Goal: Check status

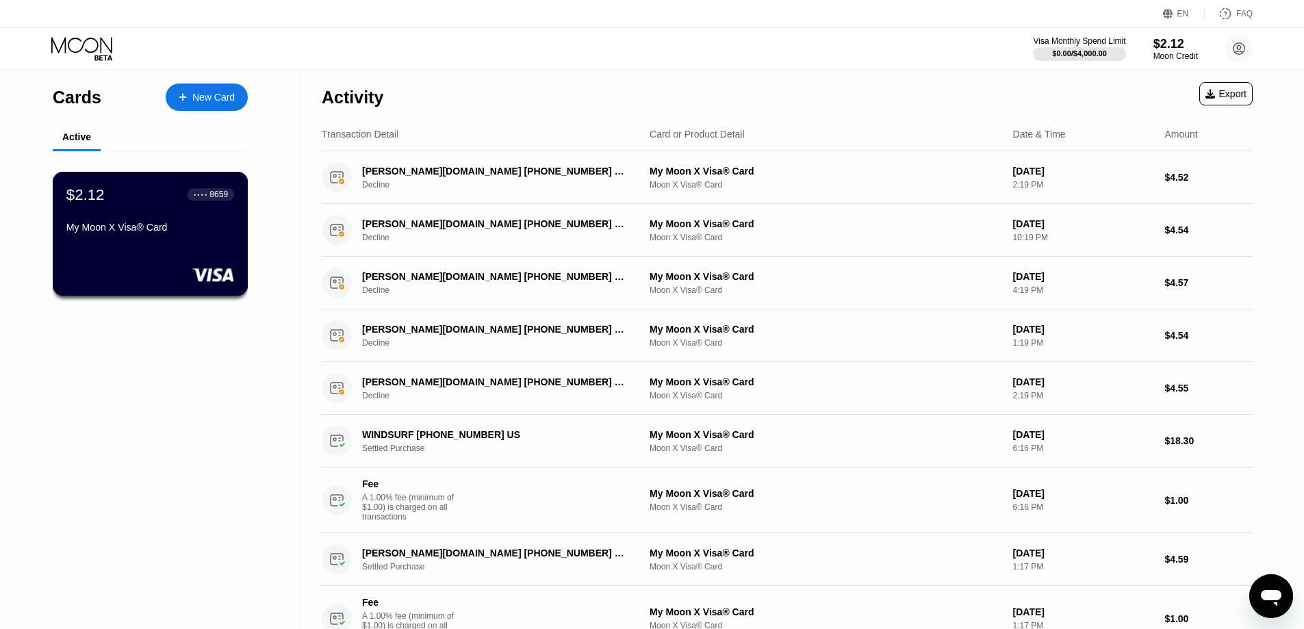
click at [151, 198] on div "$2.12 ● ● ● ● 8659" at bounding box center [150, 195] width 168 height 18
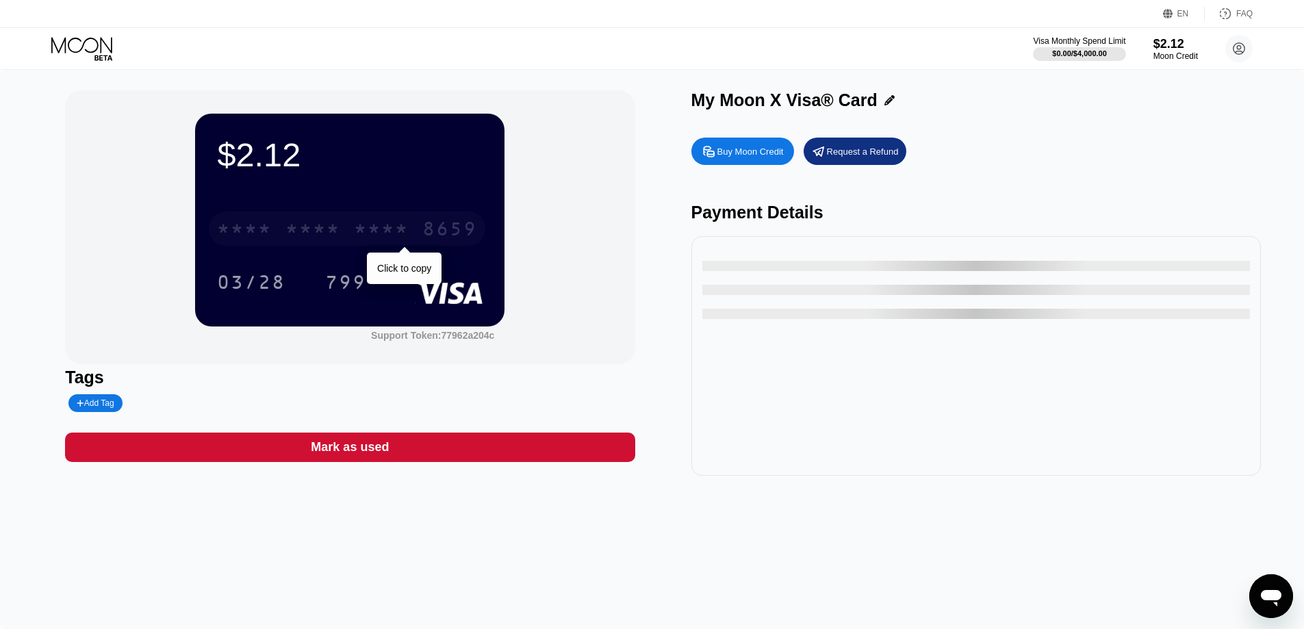
click at [370, 233] on div "* * * *" at bounding box center [381, 231] width 55 height 22
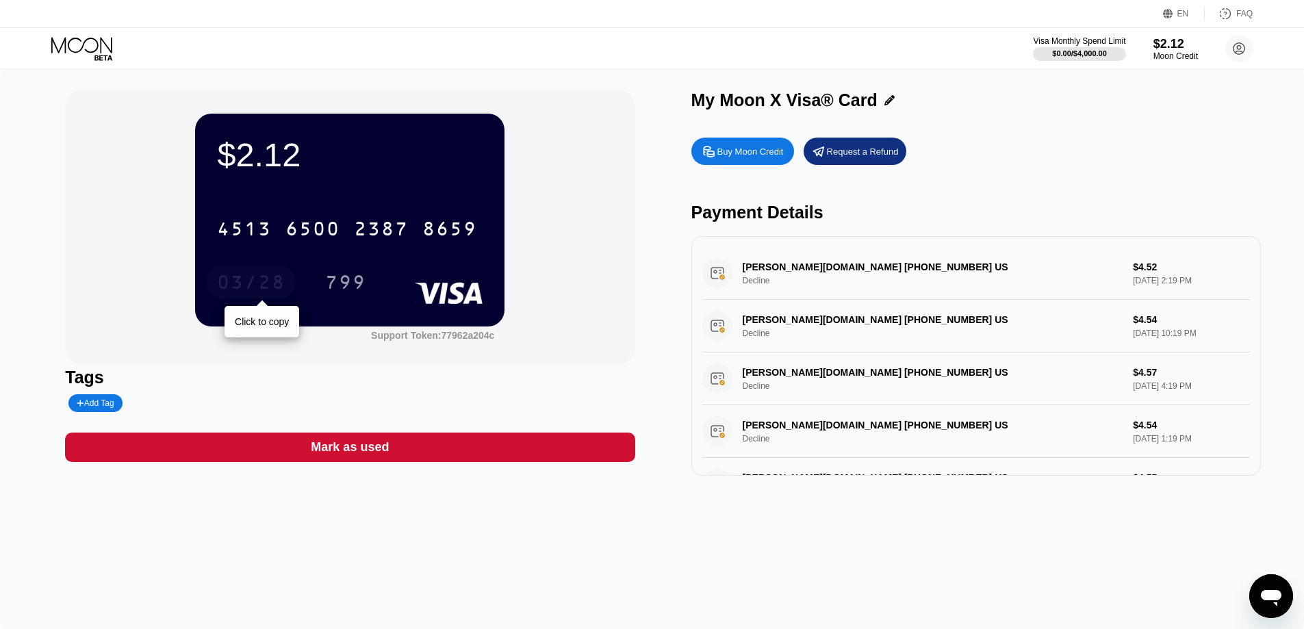
click at [257, 281] on div "03/28" at bounding box center [251, 284] width 68 height 22
click at [328, 289] on div "799" at bounding box center [345, 284] width 41 height 22
